Goal: Transaction & Acquisition: Obtain resource

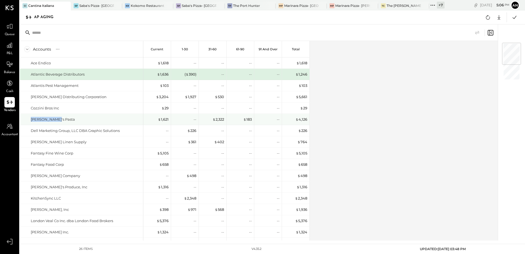
drag, startPoint x: 28, startPoint y: 122, endPoint x: 57, endPoint y: 121, distance: 28.8
click at [57, 121] on div "[PERSON_NAME]'s Pasta" at bounding box center [81, 119] width 123 height 11
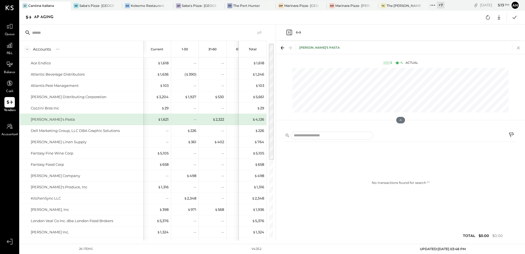
click at [519, 46] on icon at bounding box center [518, 48] width 8 height 8
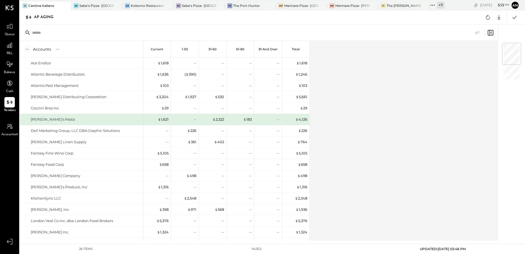
scroll to position [123, 0]
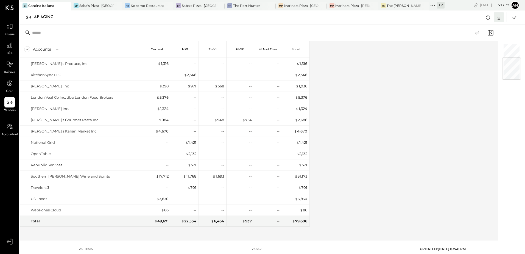
click at [500, 17] on icon at bounding box center [498, 17] width 7 height 7
click at [480, 31] on link "CSV" at bounding box center [482, 27] width 44 height 12
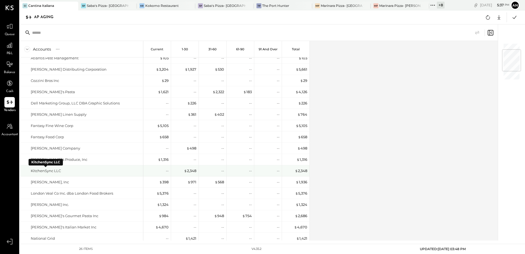
scroll to position [55, 0]
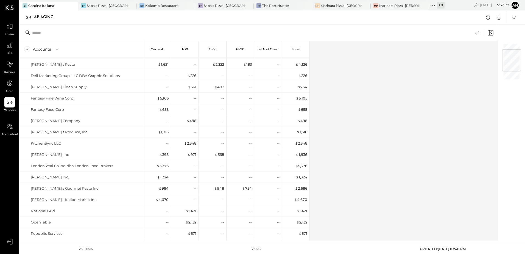
click at [281, 124] on div "Accounts S % GL Current 1-30 31-60 61-90 91 and Over Total Ace Endico Atlantic …" at bounding box center [259, 140] width 479 height 199
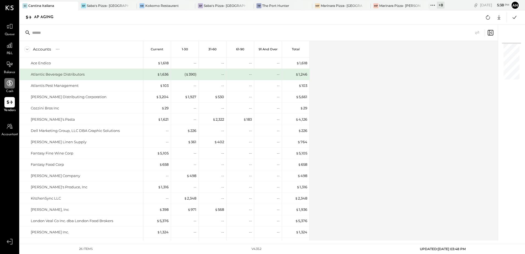
click at [7, 87] on icon at bounding box center [9, 83] width 7 height 7
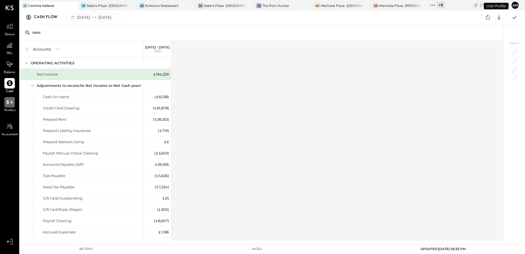
click at [10, 105] on icon at bounding box center [9, 102] width 7 height 7
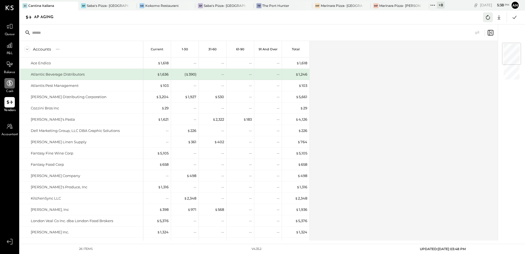
click at [489, 18] on icon at bounding box center [487, 17] width 7 height 7
click at [514, 5] on button "an" at bounding box center [515, 5] width 9 height 9
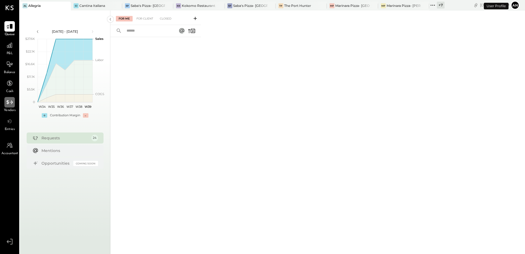
click at [9, 103] on icon at bounding box center [9, 102] width 6 height 4
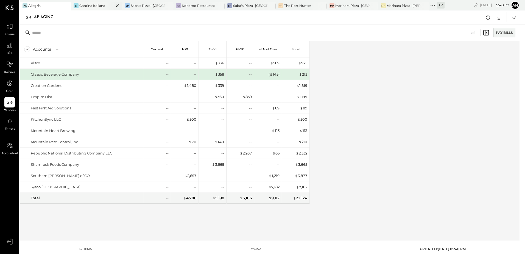
click at [94, 5] on div "Cantina Italiana" at bounding box center [92, 5] width 26 height 5
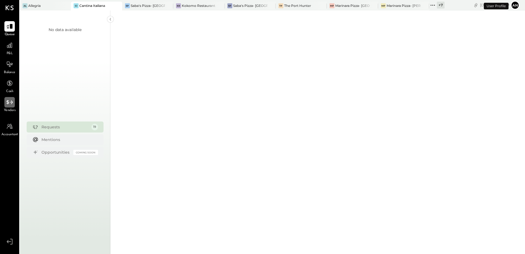
click at [5, 104] on div at bounding box center [9, 102] width 10 height 10
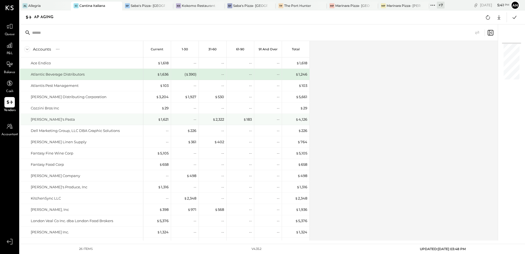
click at [295, 120] on div "$ 4,126" at bounding box center [296, 119] width 22 height 5
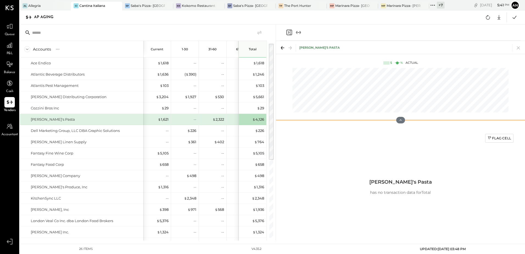
click at [304, 118] on div at bounding box center [400, 119] width 249 height 11
click at [168, 119] on div "$ 1,621" at bounding box center [163, 119] width 11 height 5
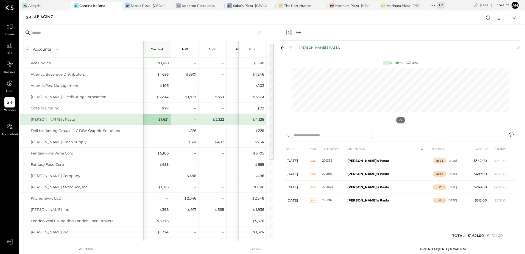
click at [211, 121] on div "$ 2,322" at bounding box center [213, 119] width 22 height 5
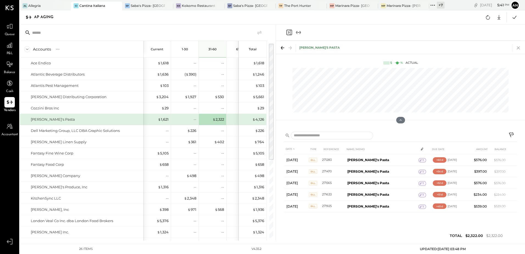
click at [517, 46] on icon at bounding box center [518, 48] width 8 height 8
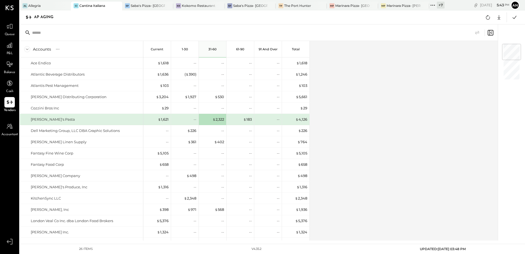
click at [337, 113] on div "Accounts S % GL Current 1-30 31-60 61-90 91 and Over Total Ace Endico Atlantic …" at bounding box center [259, 140] width 479 height 199
click at [517, 4] on button "an" at bounding box center [515, 5] width 9 height 9
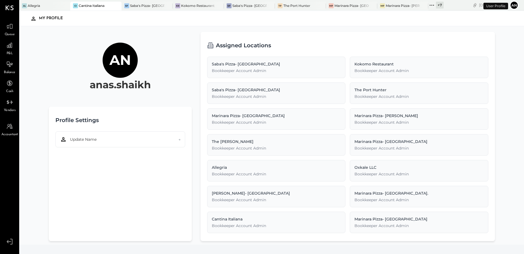
click at [517, 4] on button "an" at bounding box center [514, 5] width 9 height 9
click at [46, 4] on div "Al Allegria" at bounding box center [40, 5] width 43 height 5
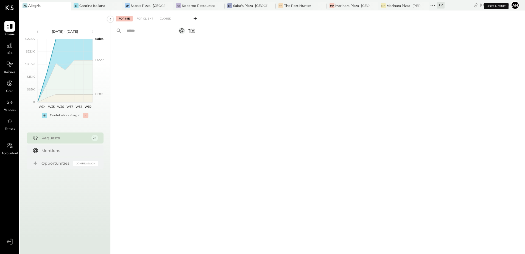
click at [10, 109] on span "Vendors" at bounding box center [10, 110] width 12 height 5
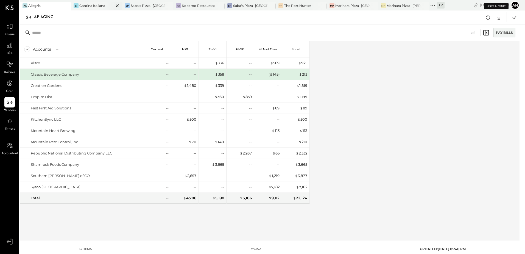
click at [85, 7] on div "Cantina Italiana" at bounding box center [92, 5] width 26 height 5
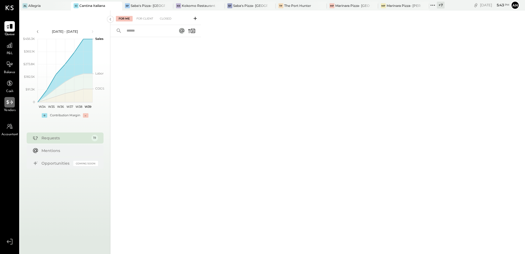
click at [10, 105] on icon at bounding box center [9, 102] width 7 height 7
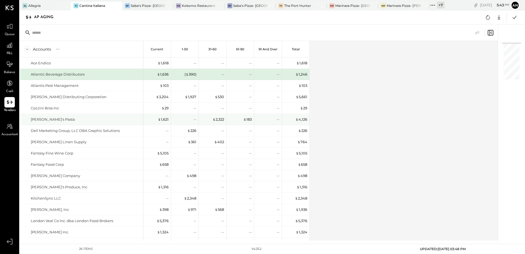
click at [239, 119] on div "$ 183" at bounding box center [241, 119] width 22 height 5
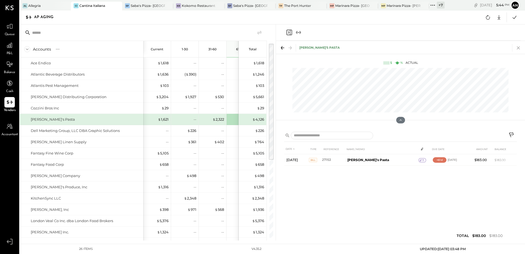
click at [518, 47] on icon at bounding box center [518, 48] width 8 height 8
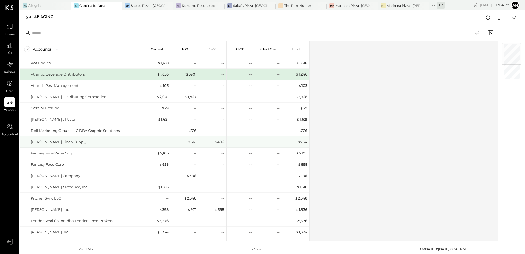
scroll to position [123, 0]
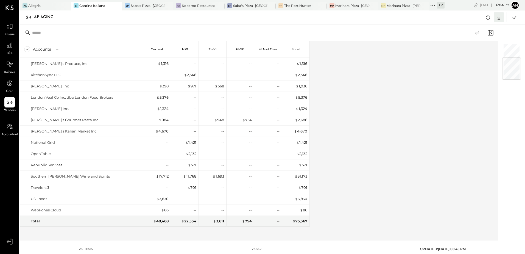
click at [499, 15] on icon at bounding box center [498, 17] width 7 height 7
click at [475, 50] on div "Excel" at bounding box center [482, 50] width 44 height 12
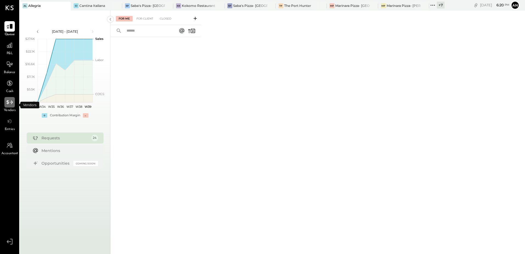
click at [4, 103] on div at bounding box center [9, 102] width 10 height 10
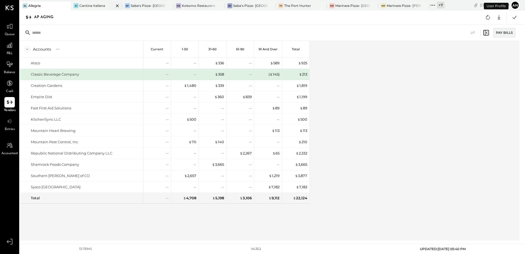
click at [85, 4] on div "Cantina Italiana" at bounding box center [92, 5] width 26 height 5
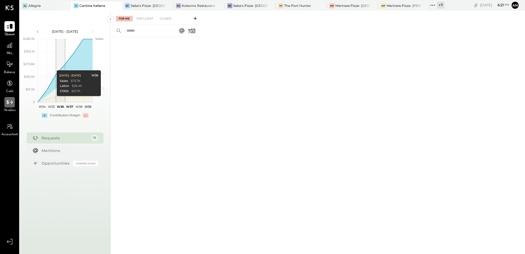
click at [15, 103] on div at bounding box center [9, 102] width 10 height 10
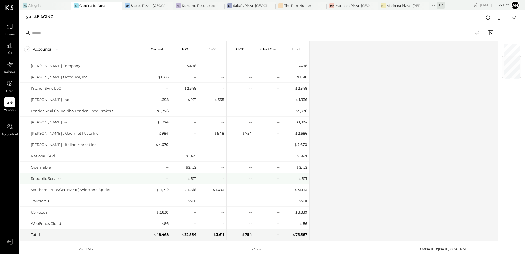
scroll to position [123, 0]
